Goal: Find specific page/section: Find specific page/section

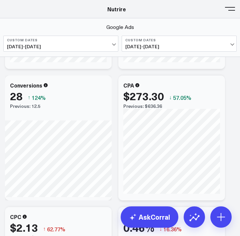
scroll to position [582, 0]
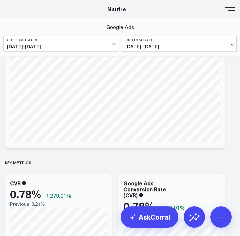
click at [231, 9] on button at bounding box center [230, 8] width 10 height 10
click at [197, 13] on header "Athletico Farmer Focus Force of Nature Nutrire The [PERSON_NAME] Group [PERSON_…" at bounding box center [120, 9] width 240 height 18
click at [225, 8] on button at bounding box center [230, 8] width 10 height 10
click at [232, 11] on button at bounding box center [230, 8] width 10 height 10
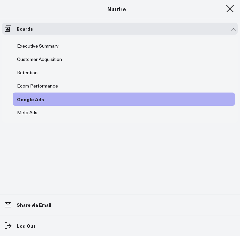
scroll to position [543, 0]
click at [33, 83] on div "Ecom Performance" at bounding box center [37, 86] width 44 height 8
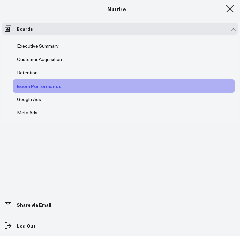
click at [33, 83] on div "Ecom Performance" at bounding box center [39, 86] width 48 height 8
click at [225, 9] on button at bounding box center [230, 8] width 10 height 10
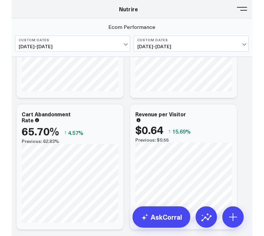
scroll to position [222, 0]
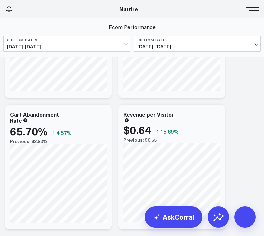
click at [239, 11] on button at bounding box center [254, 8] width 10 height 10
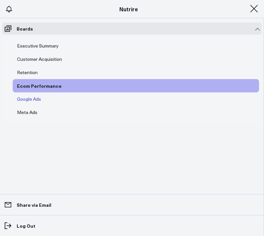
scroll to position [170, 0]
click at [32, 47] on div "Executive Summary" at bounding box center [37, 46] width 45 height 8
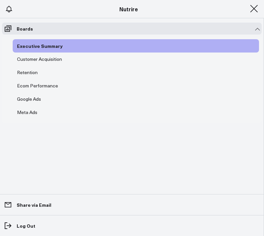
click at [239, 9] on span at bounding box center [254, 8] width 10 height 1
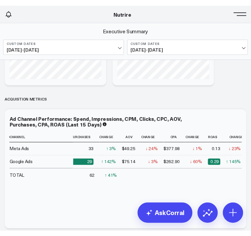
scroll to position [1141, 0]
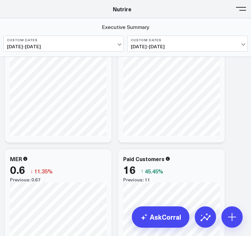
click at [239, 11] on button at bounding box center [241, 8] width 10 height 10
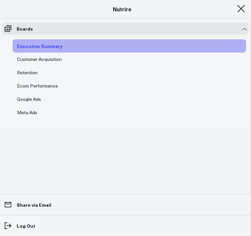
click at [30, 45] on div "Executive Summary" at bounding box center [39, 46] width 49 height 8
click at [239, 9] on span at bounding box center [241, 8] width 10 height 1
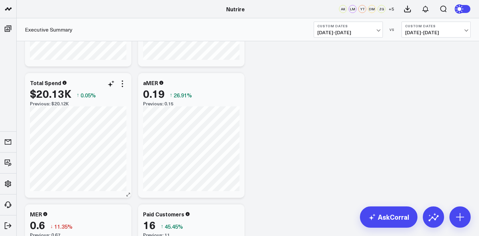
scroll to position [0, 44]
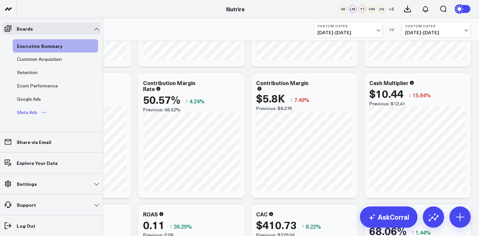
click at [30, 113] on div "Meta Ads" at bounding box center [27, 113] width 24 height 8
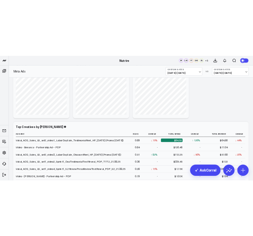
scroll to position [209, 0]
